Goal: Information Seeking & Learning: Learn about a topic

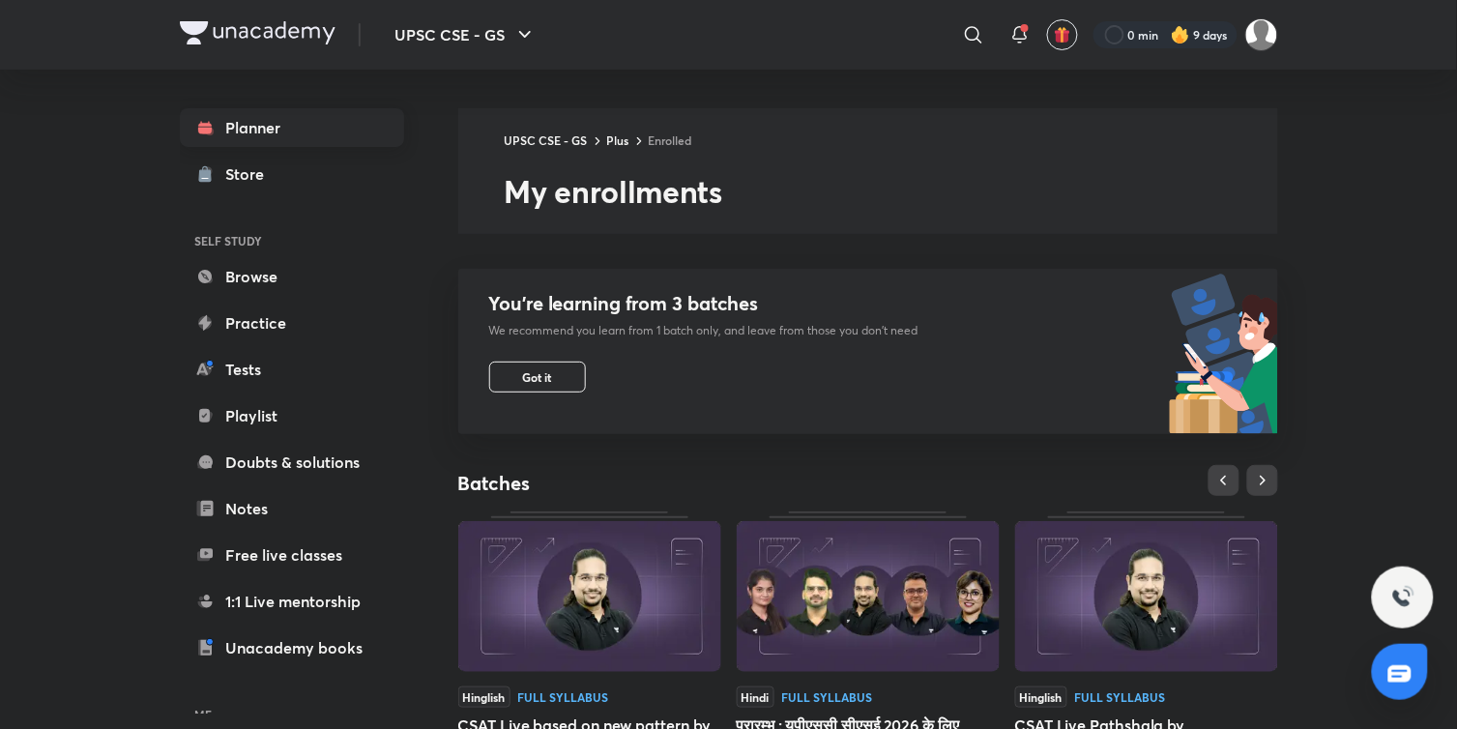
click at [276, 112] on link "Planner" at bounding box center [292, 127] width 224 height 39
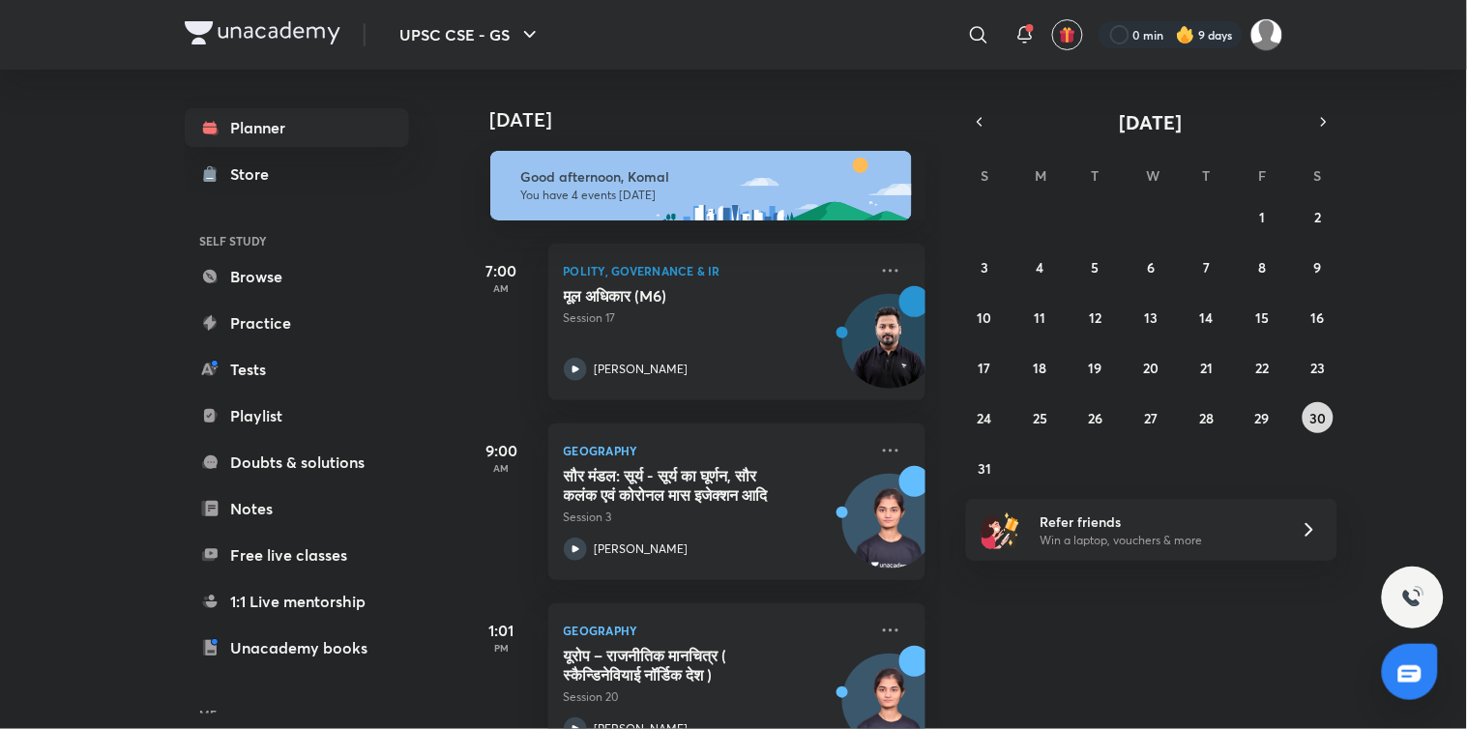
click at [1312, 418] on abbr "30" at bounding box center [1317, 418] width 16 height 18
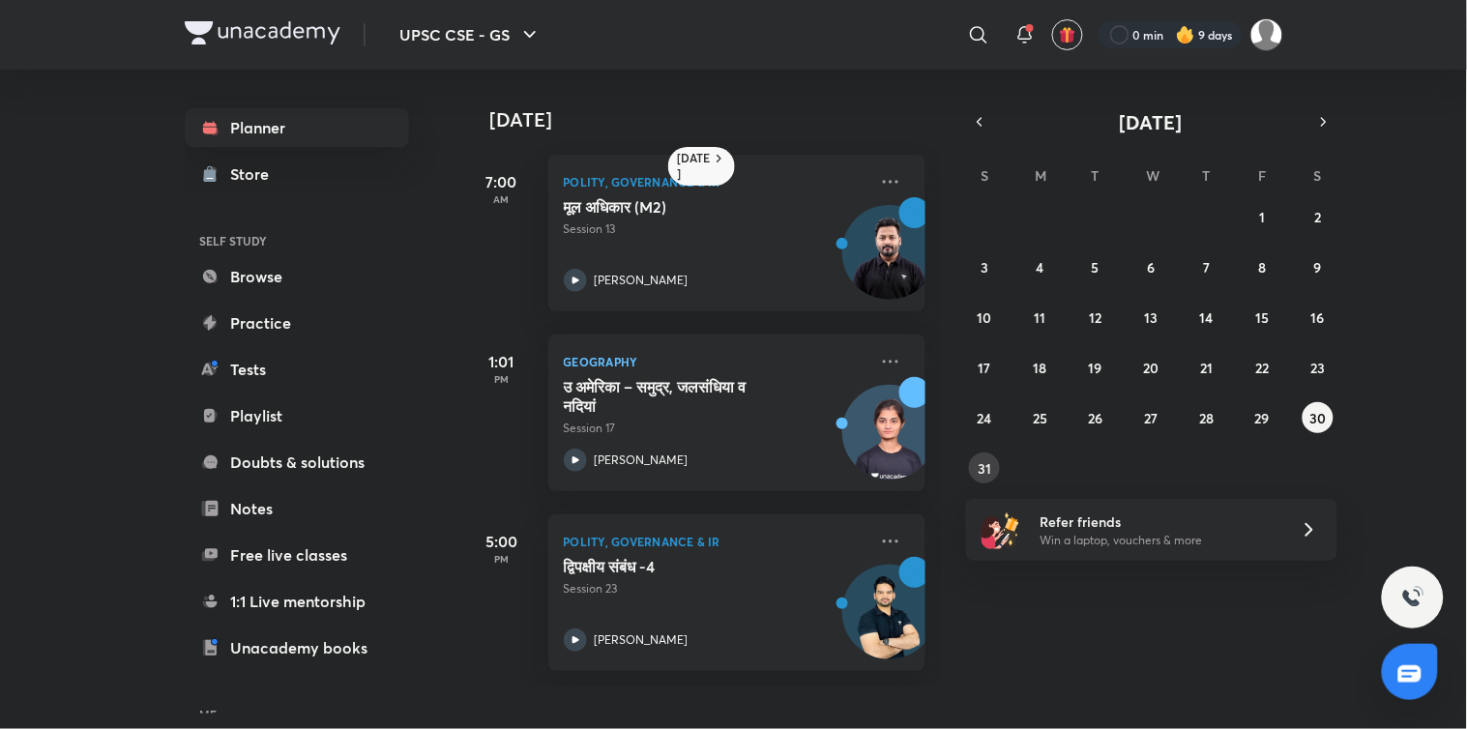
click at [987, 457] on button "31" at bounding box center [984, 467] width 31 height 31
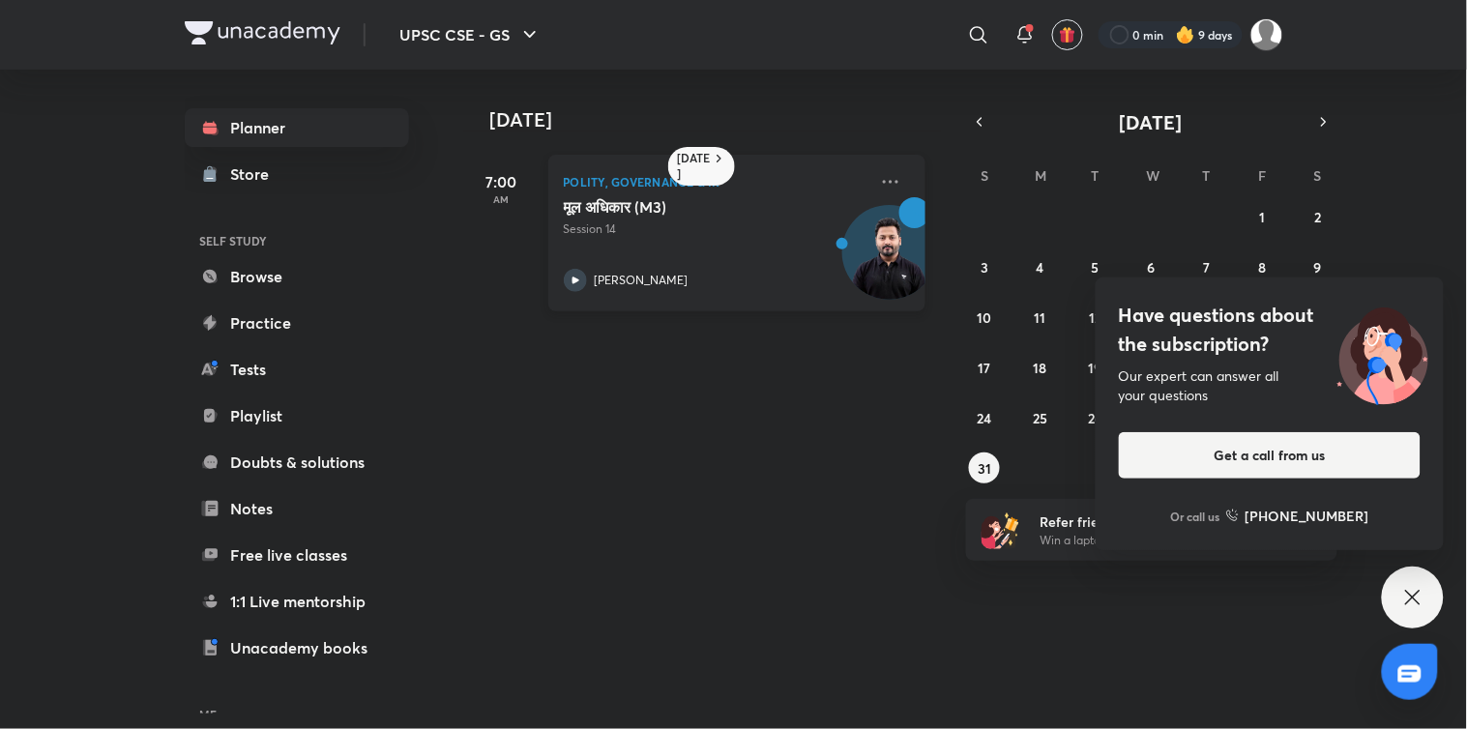
click at [576, 277] on icon at bounding box center [575, 280] width 23 height 23
